Goal: Task Accomplishment & Management: Manage account settings

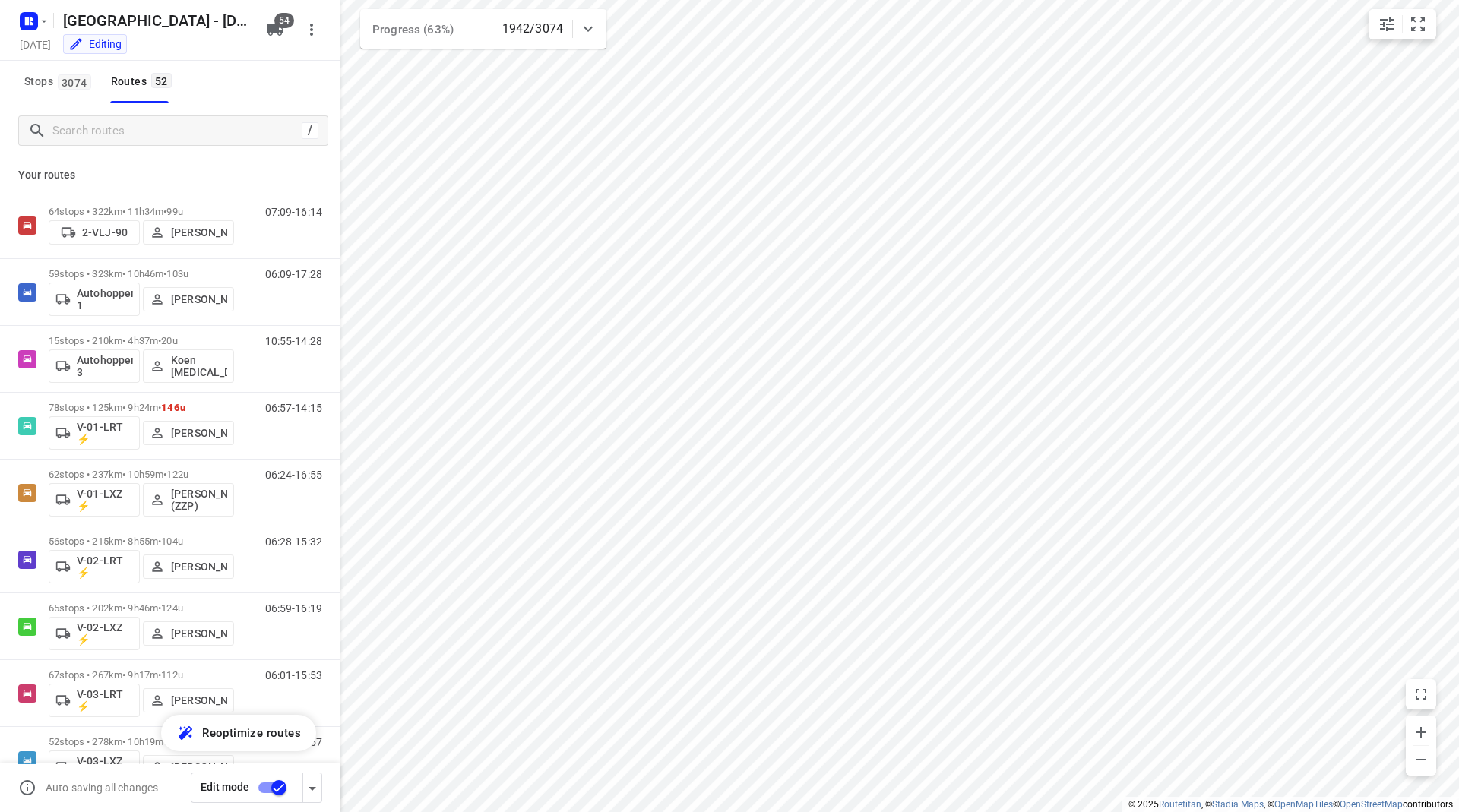
click at [34, 20] on rect "button" at bounding box center [29, 21] width 18 height 18
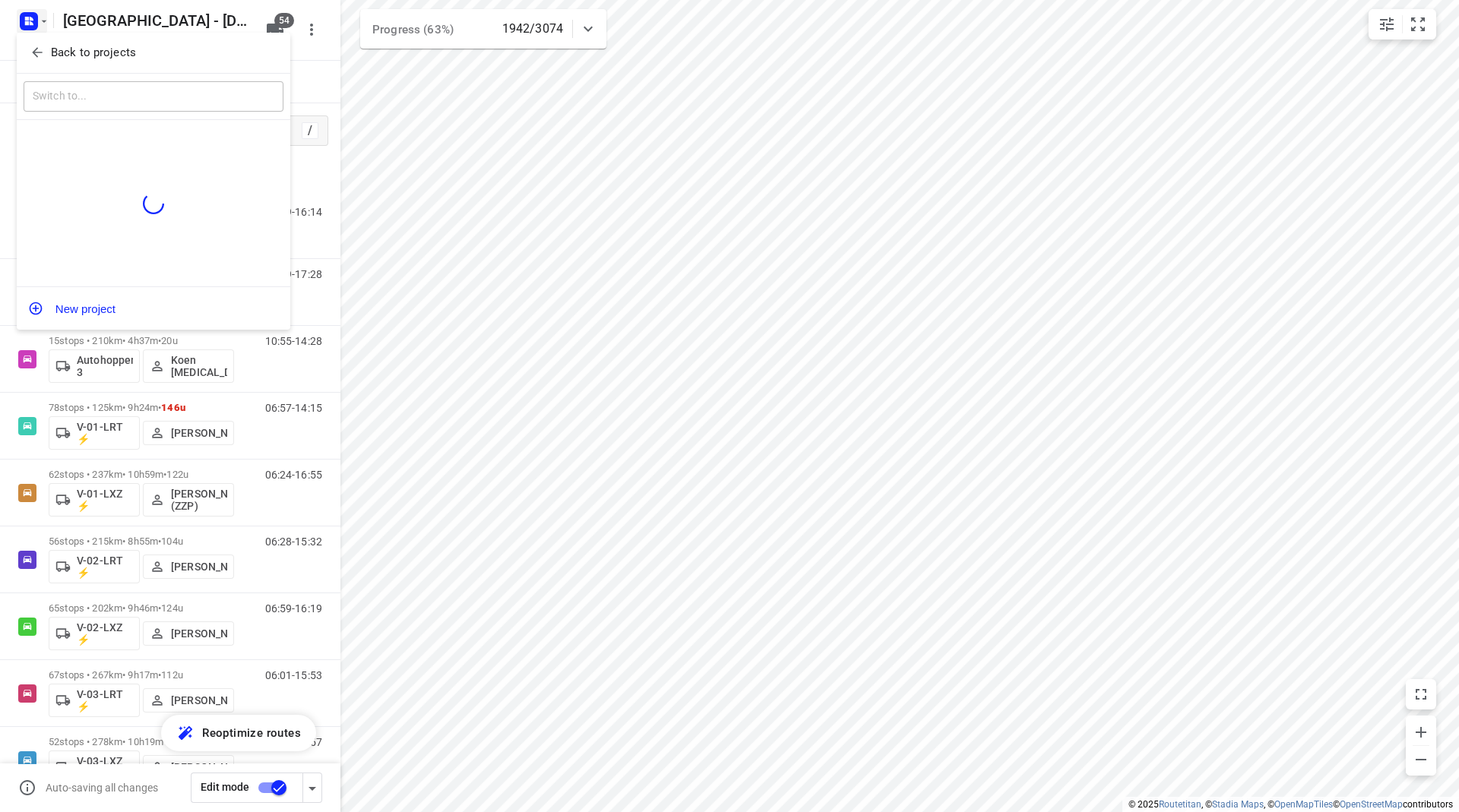
click at [42, 52] on icon "button" at bounding box center [37, 52] width 10 height 10
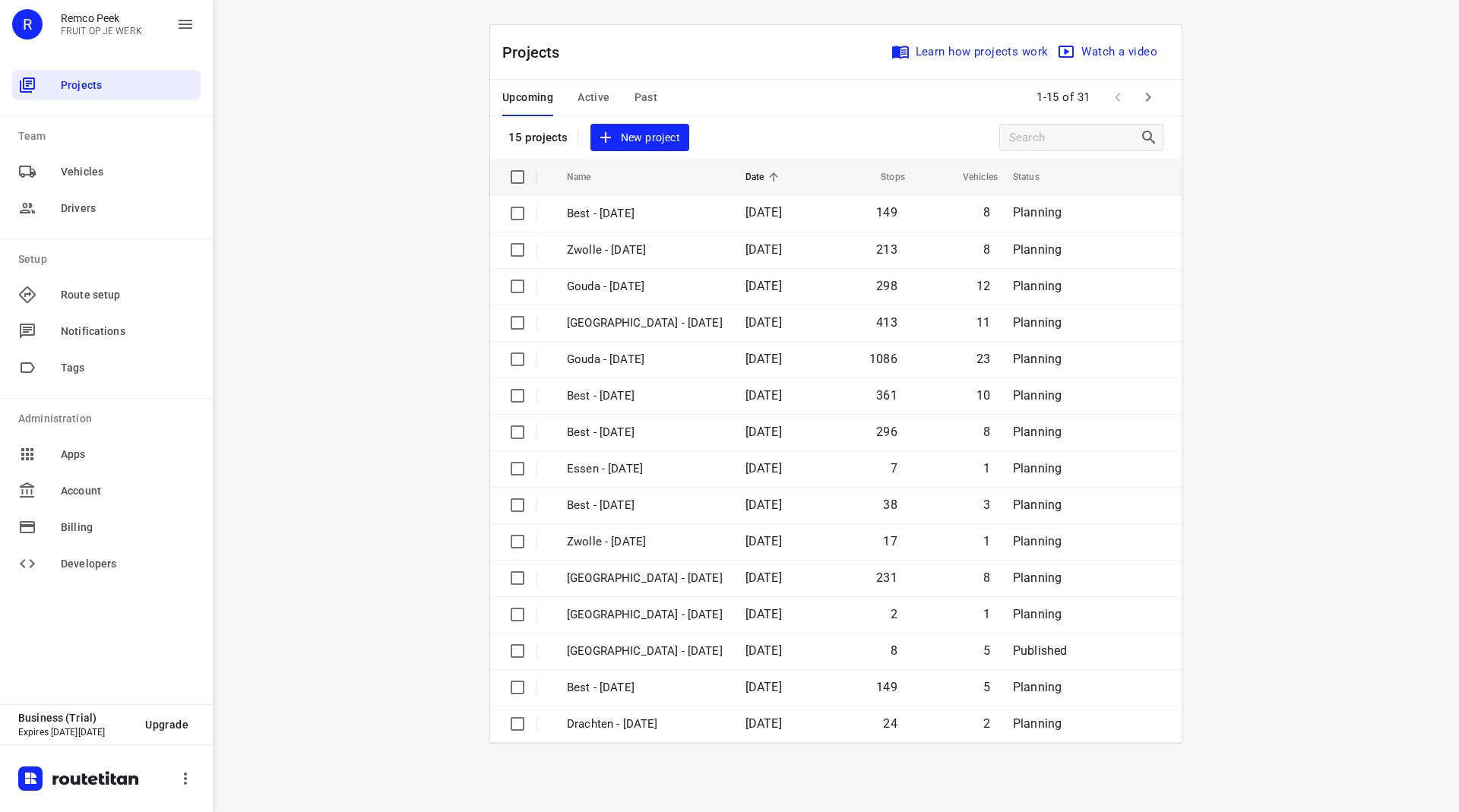
click at [592, 90] on span "Active" at bounding box center [594, 97] width 32 height 19
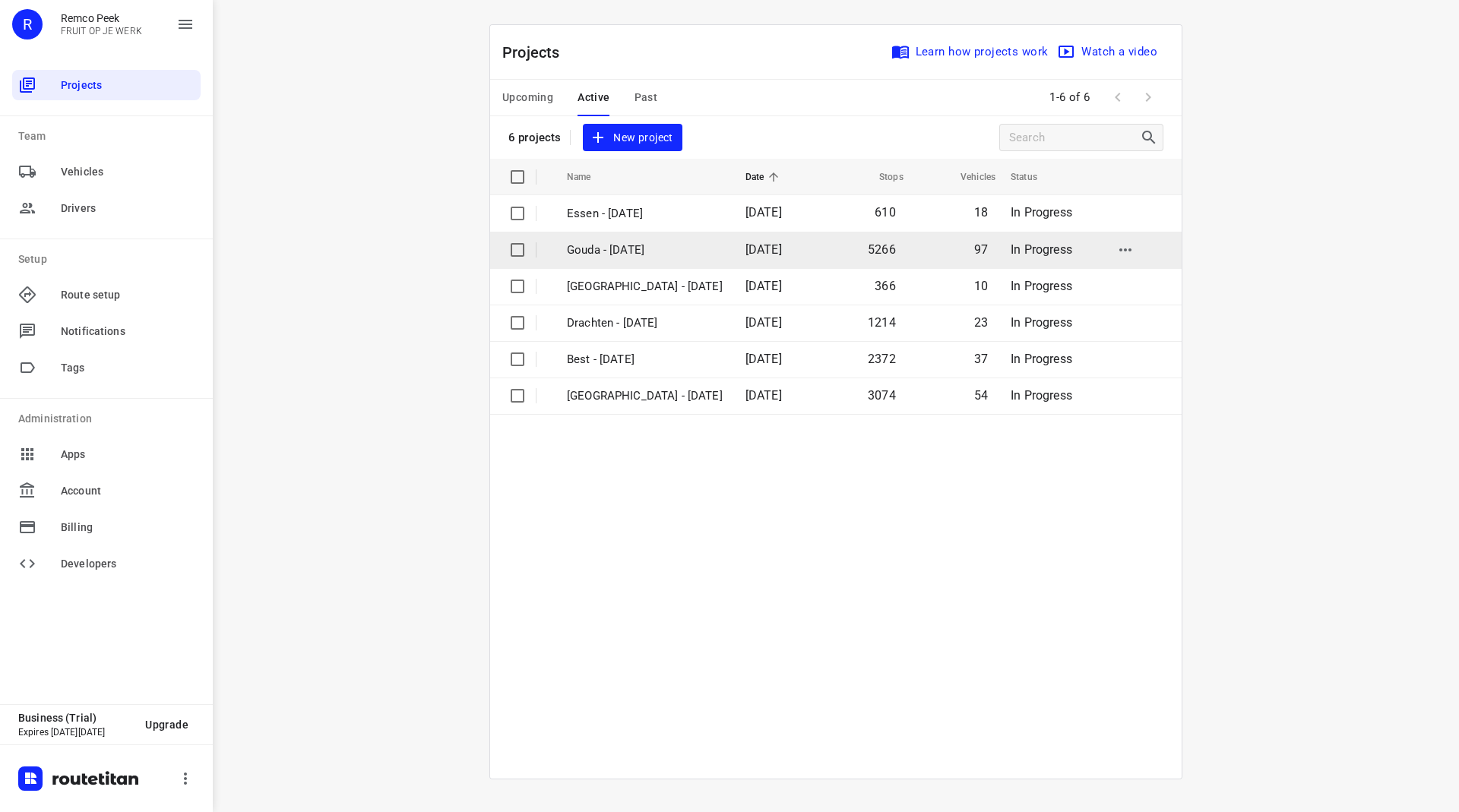
click at [639, 253] on p "Gouda - [DATE]" at bounding box center [645, 250] width 156 height 17
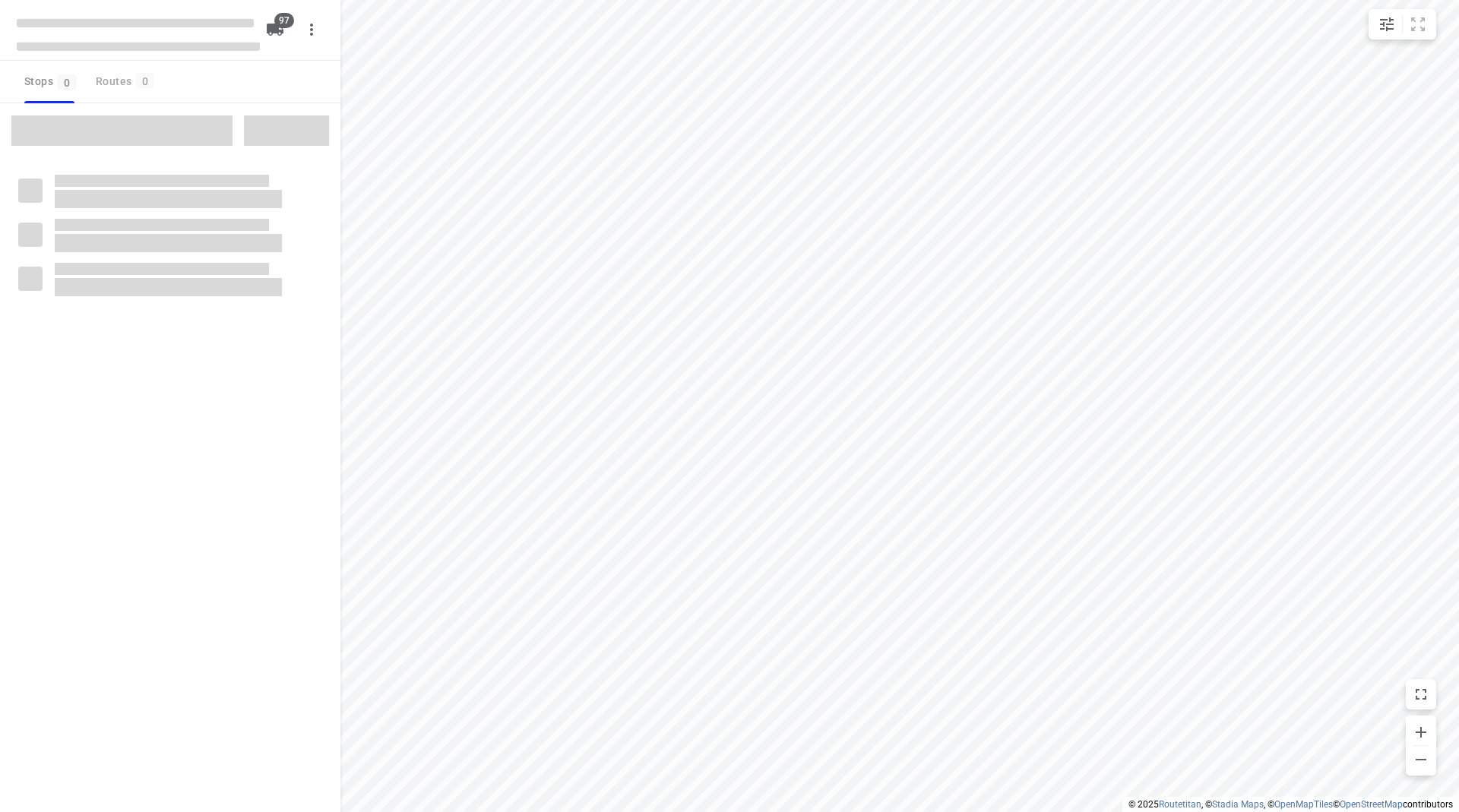
checkbox input "true"
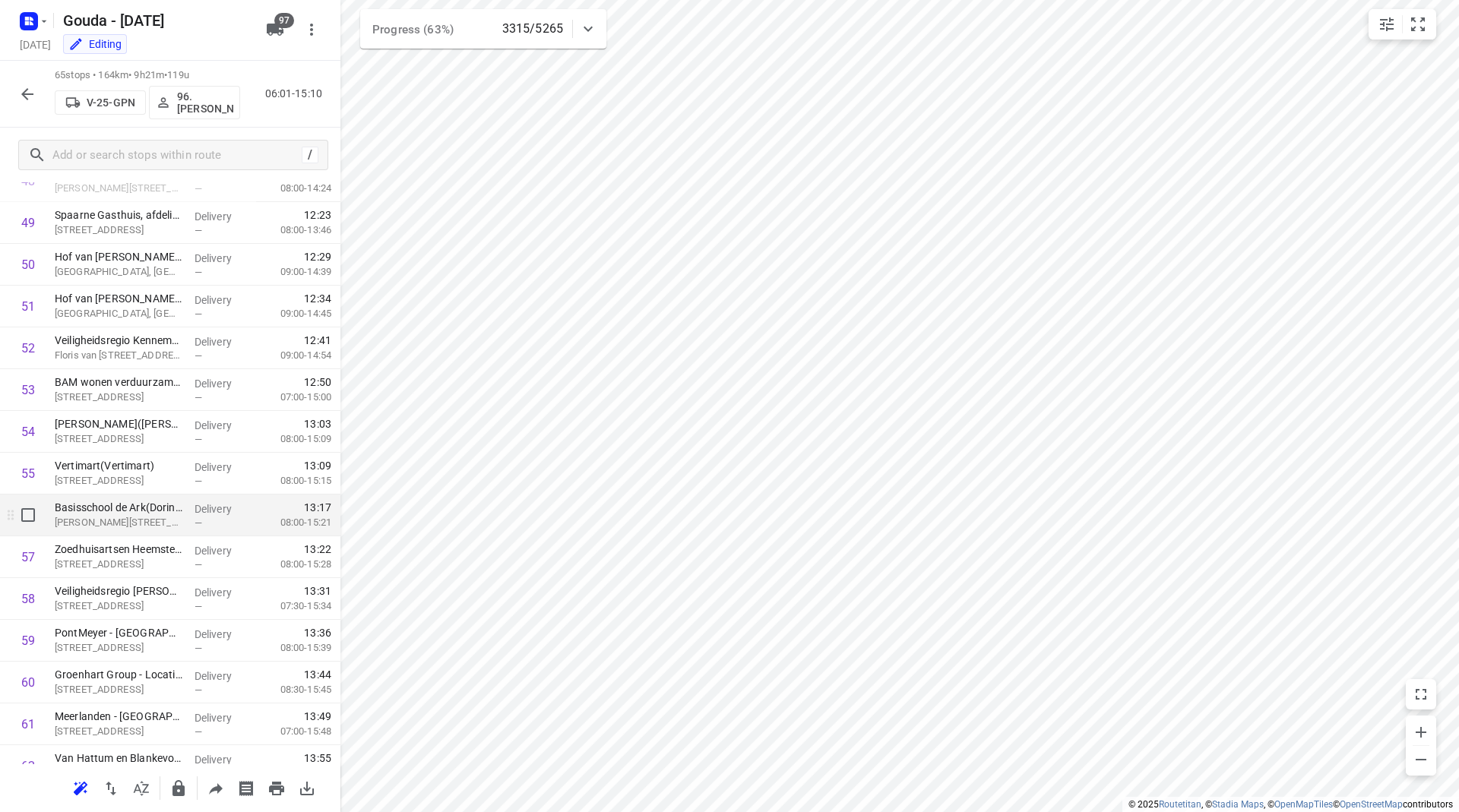
scroll to position [1821, 0]
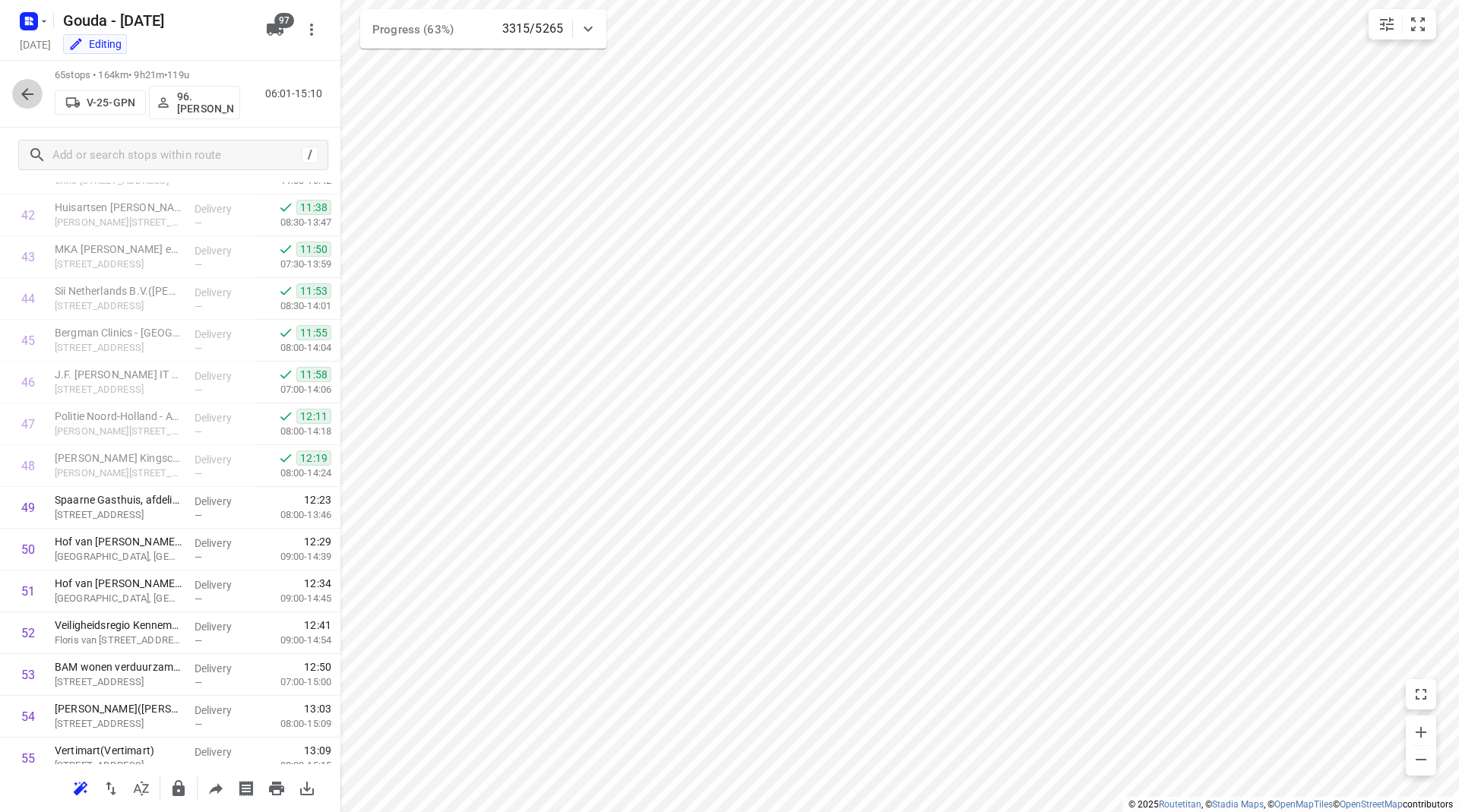
click at [21, 85] on icon "button" at bounding box center [28, 95] width 18 height 18
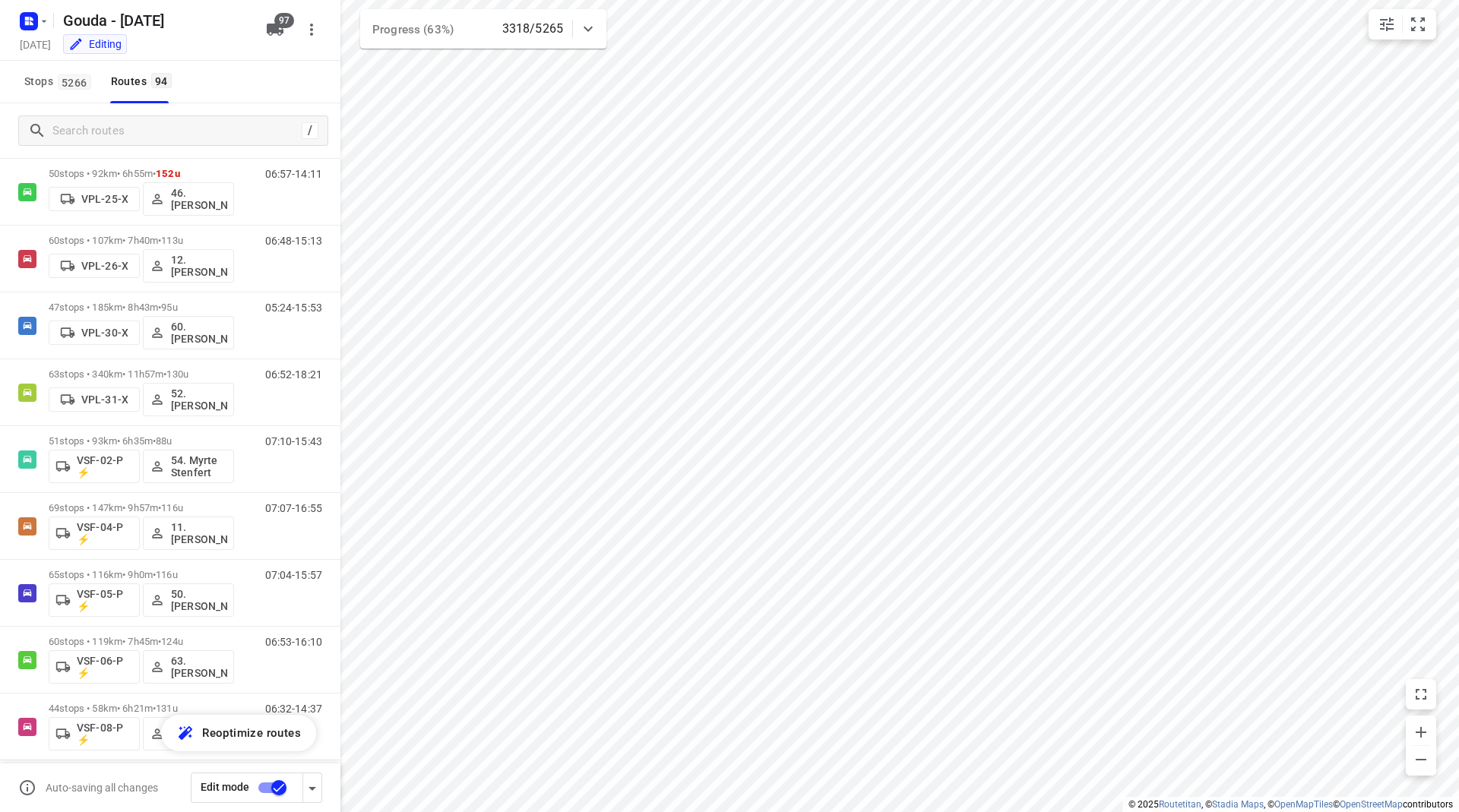
scroll to position [5772, 0]
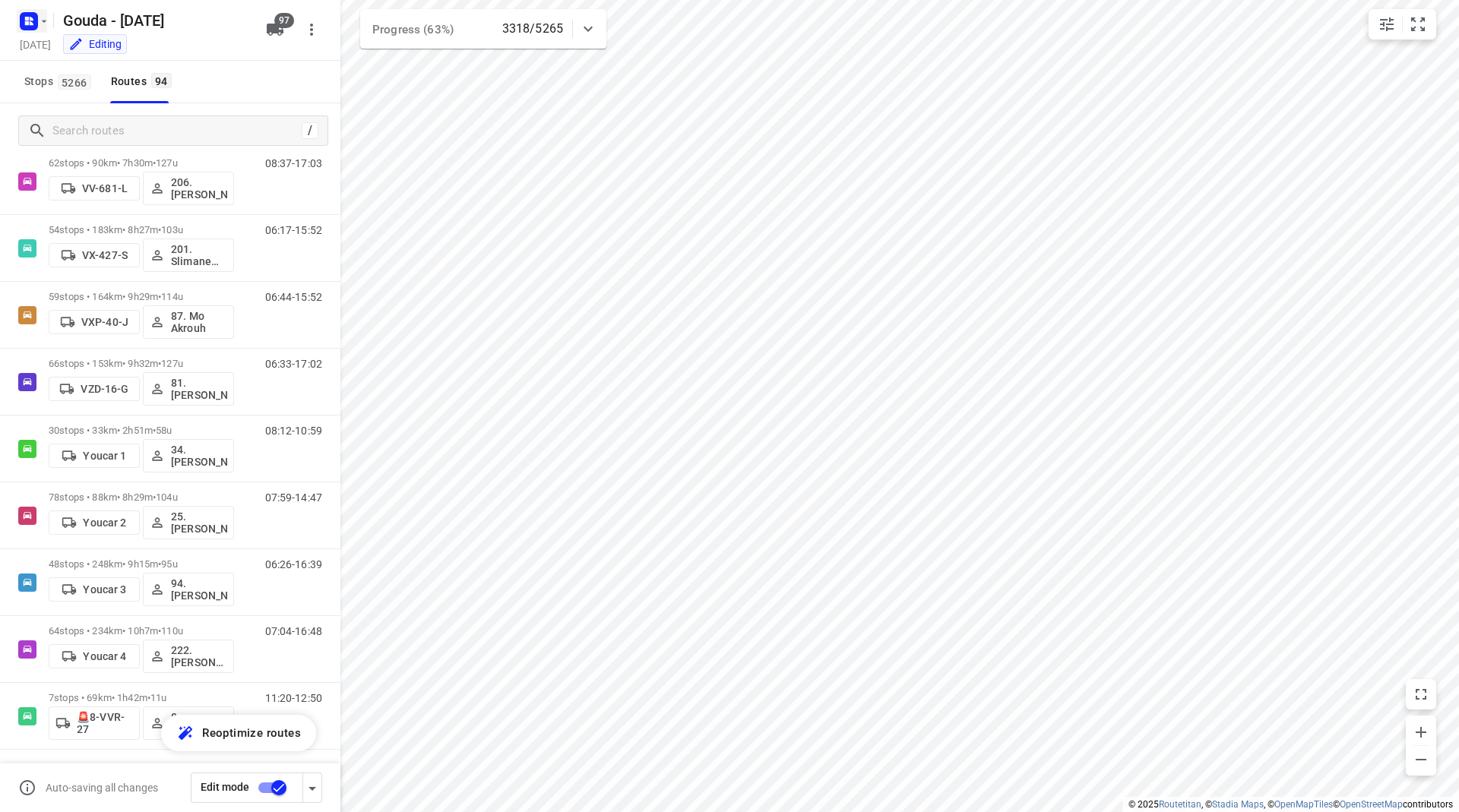
click at [42, 18] on icon "button" at bounding box center [43, 21] width 12 height 12
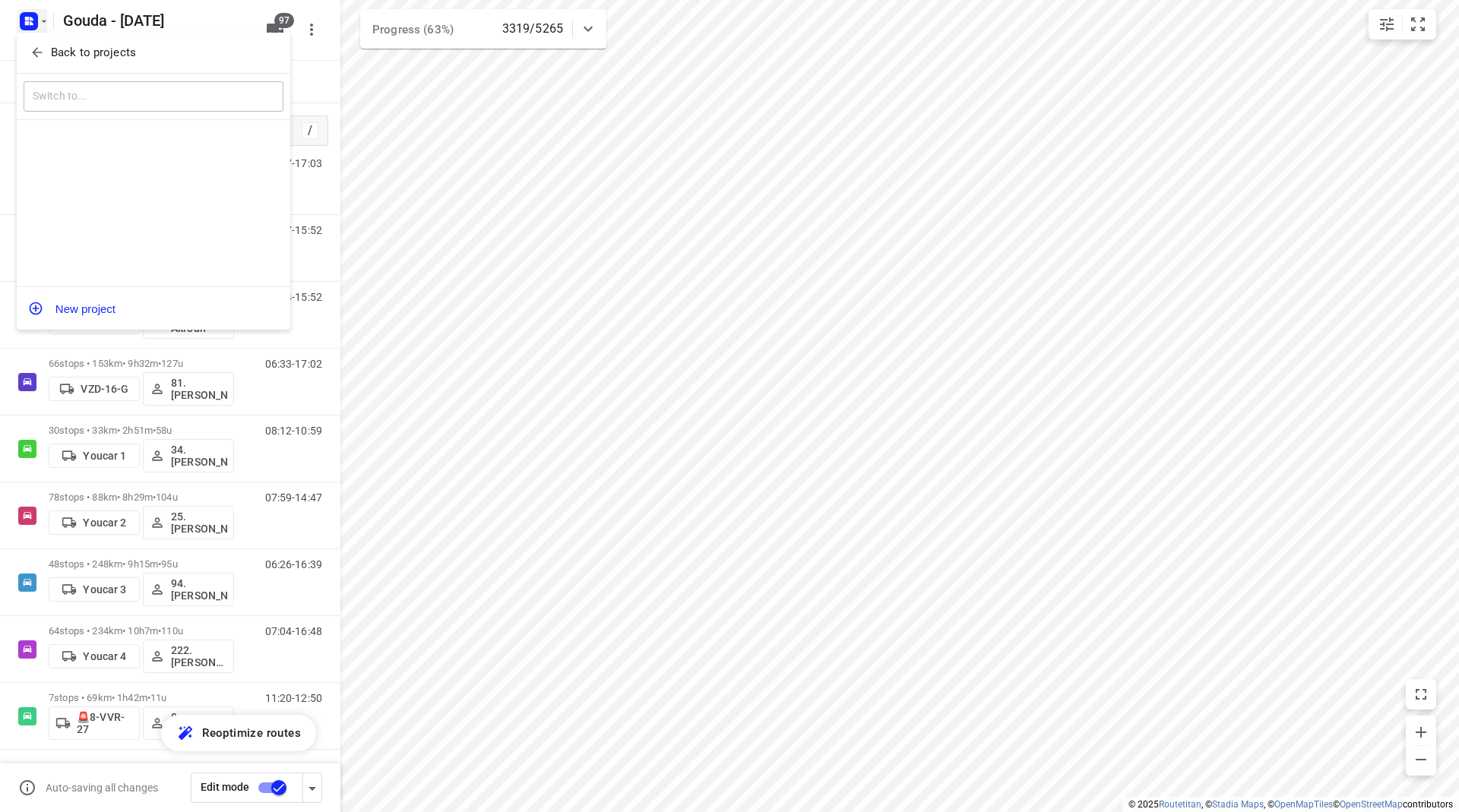
click at [35, 51] on icon "button" at bounding box center [37, 52] width 10 height 10
